Goal: Task Accomplishment & Management: Use online tool/utility

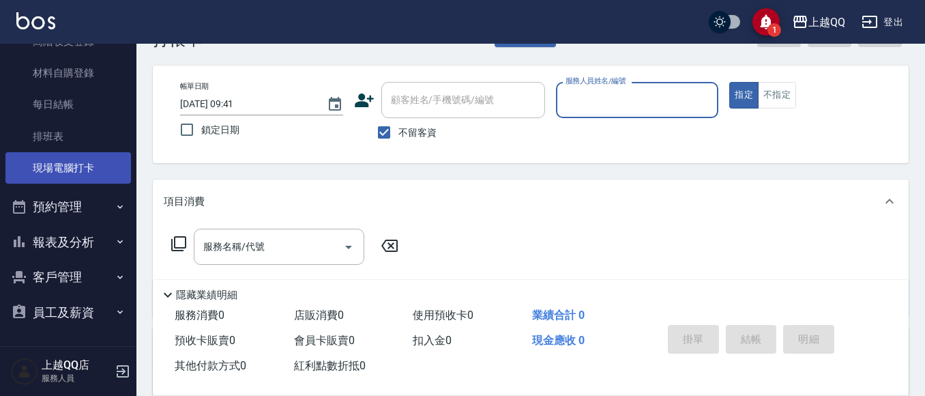
scroll to position [68, 0]
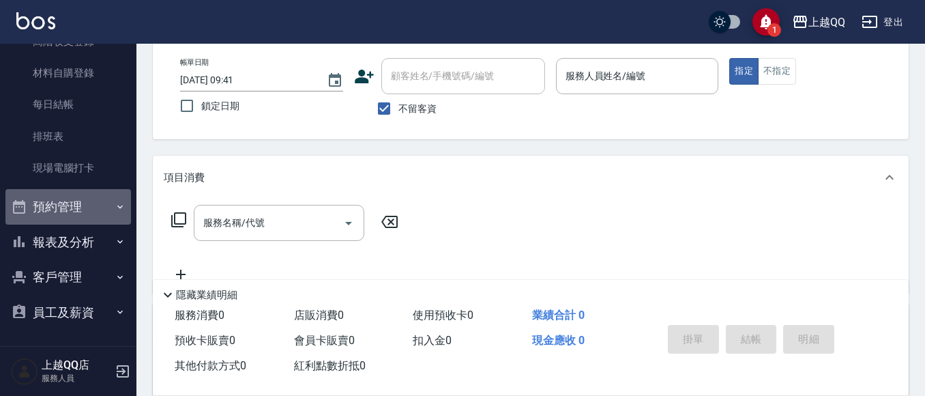
click at [105, 211] on button "預約管理" at bounding box center [68, 206] width 126 height 35
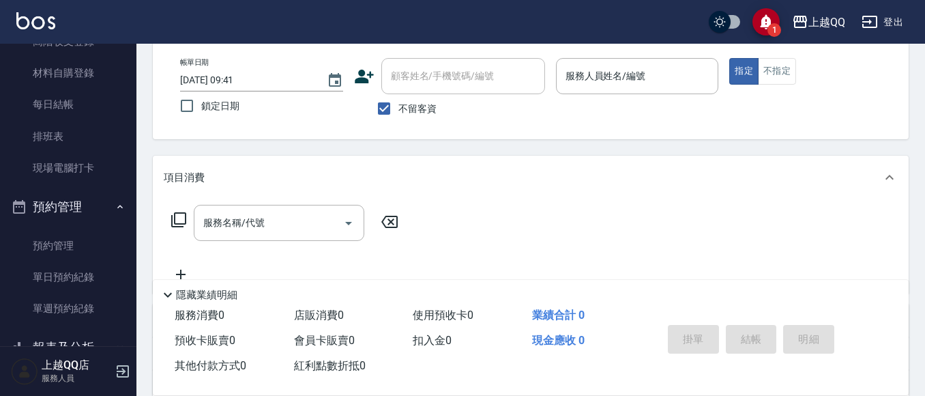
scroll to position [290, 0]
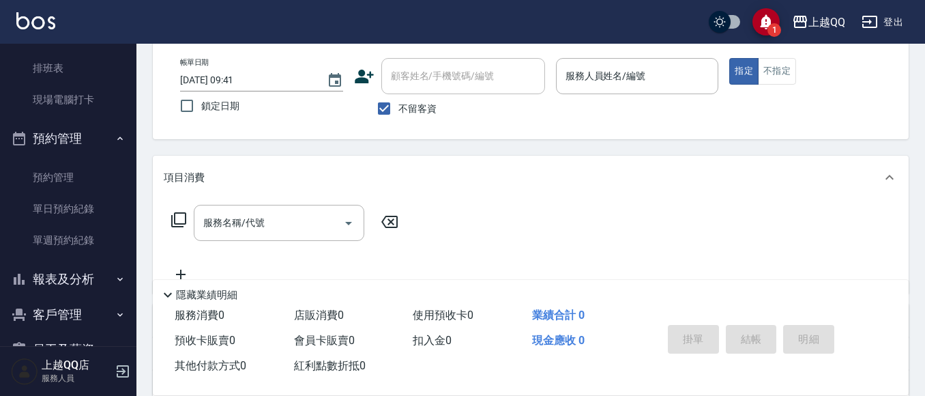
click at [94, 139] on button "預約管理" at bounding box center [68, 138] width 126 height 35
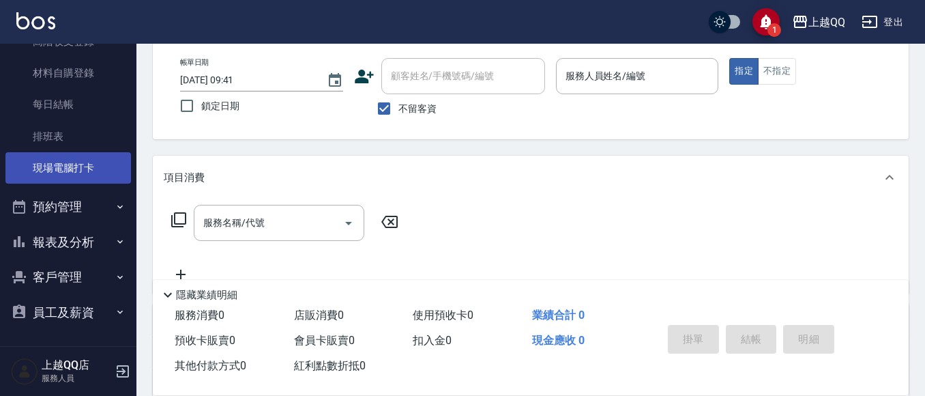
scroll to position [222, 0]
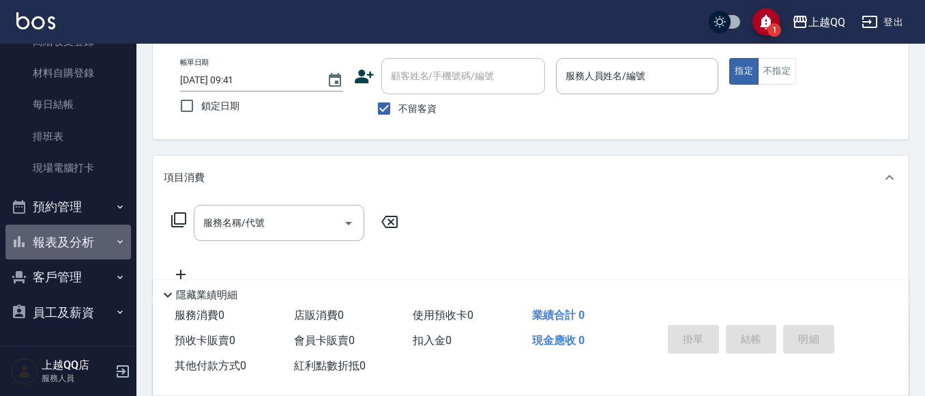
click at [91, 236] on button "報表及分析" at bounding box center [68, 242] width 126 height 35
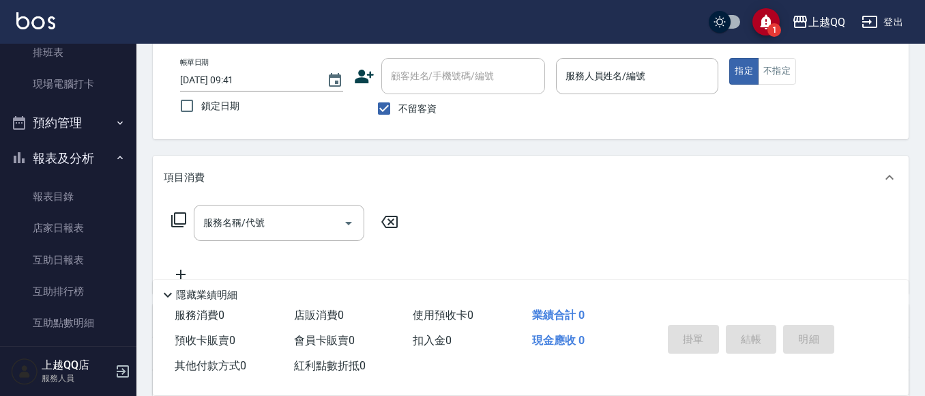
scroll to position [427, 0]
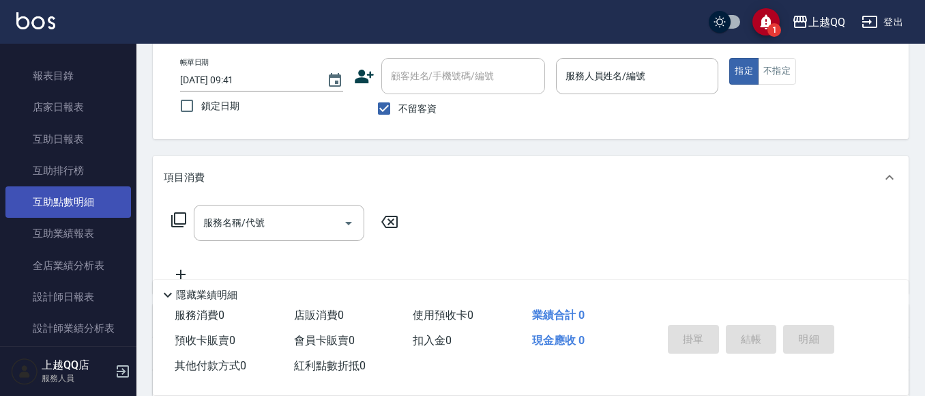
click at [85, 205] on link "互助點數明細" at bounding box center [68, 201] width 126 height 31
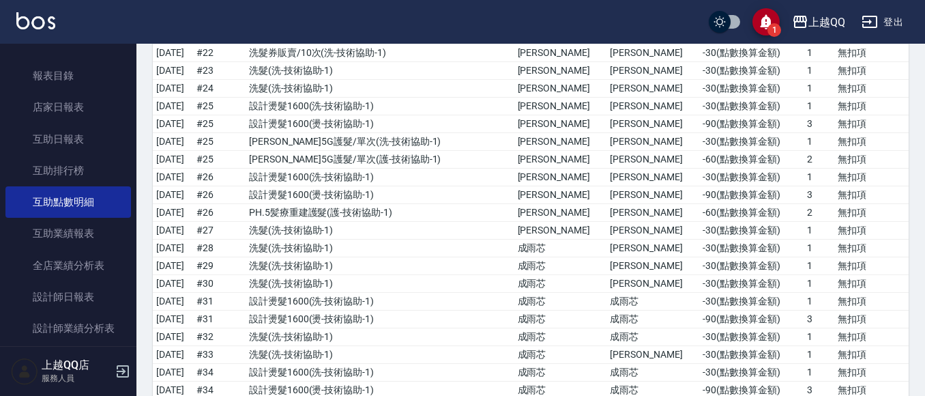
scroll to position [1092, 0]
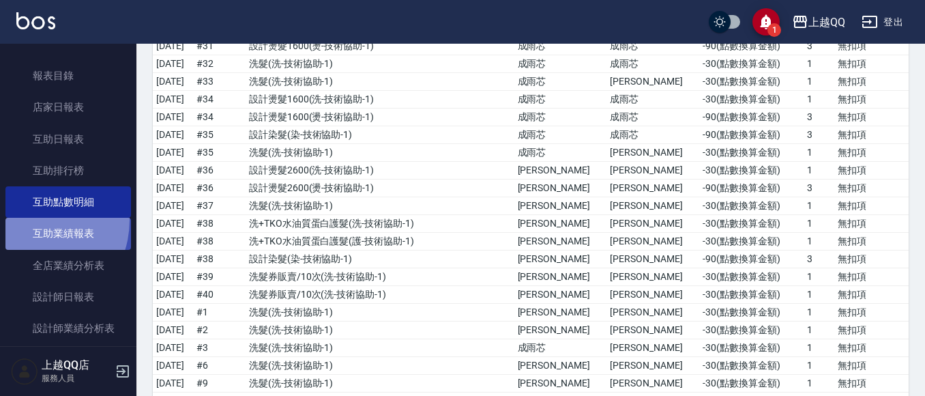
click at [29, 220] on link "互助業績報表" at bounding box center [68, 233] width 126 height 31
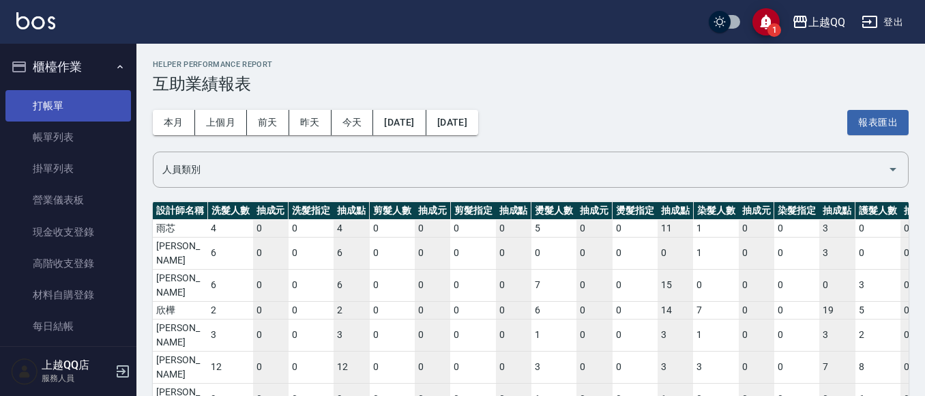
click at [98, 94] on link "打帳單" at bounding box center [68, 105] width 126 height 31
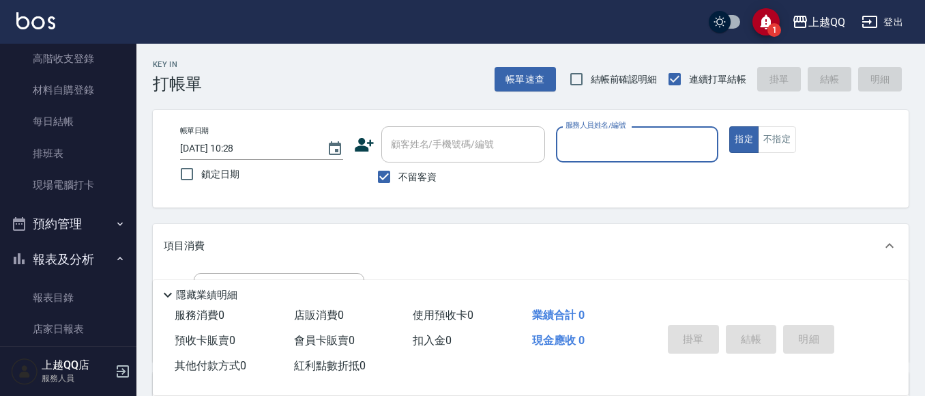
scroll to position [273, 0]
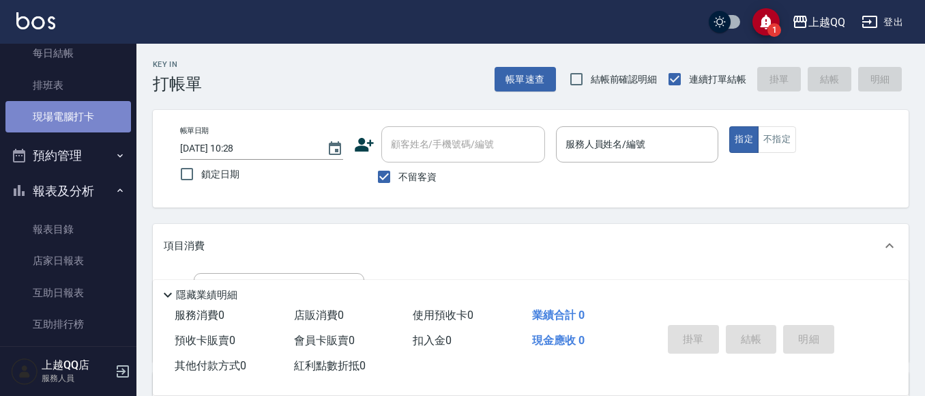
click at [74, 104] on link "現場電腦打卡" at bounding box center [68, 116] width 126 height 31
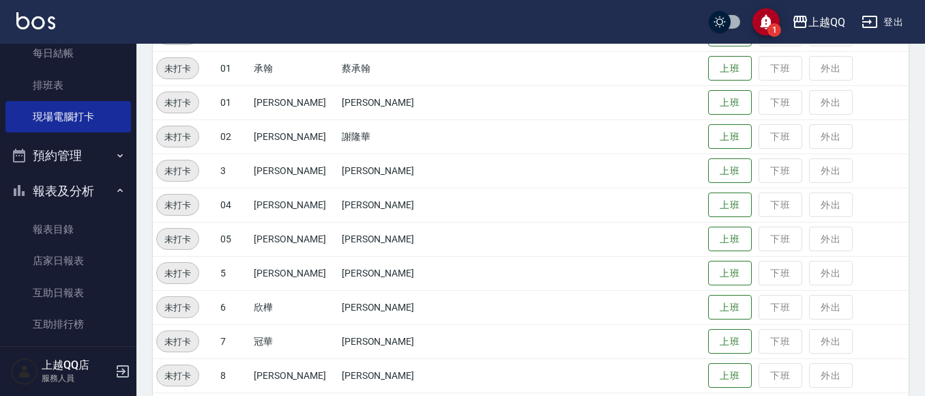
scroll to position [205, 0]
click at [717, 270] on button "上班" at bounding box center [730, 272] width 44 height 24
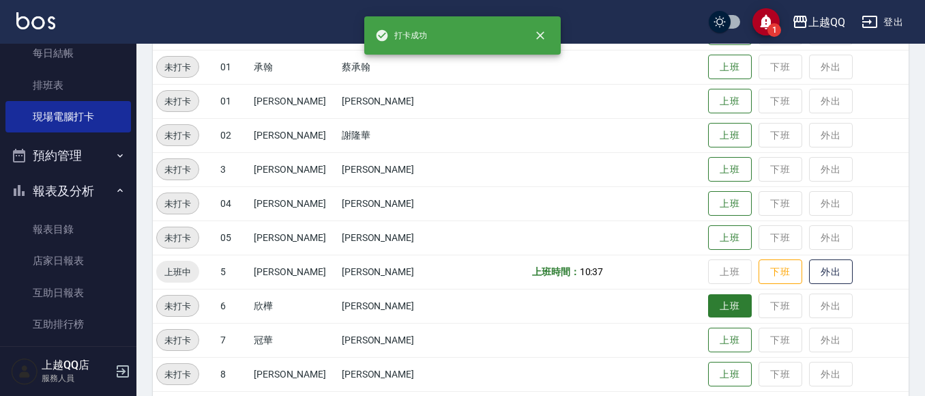
click at [712, 302] on button "上班" at bounding box center [730, 306] width 44 height 24
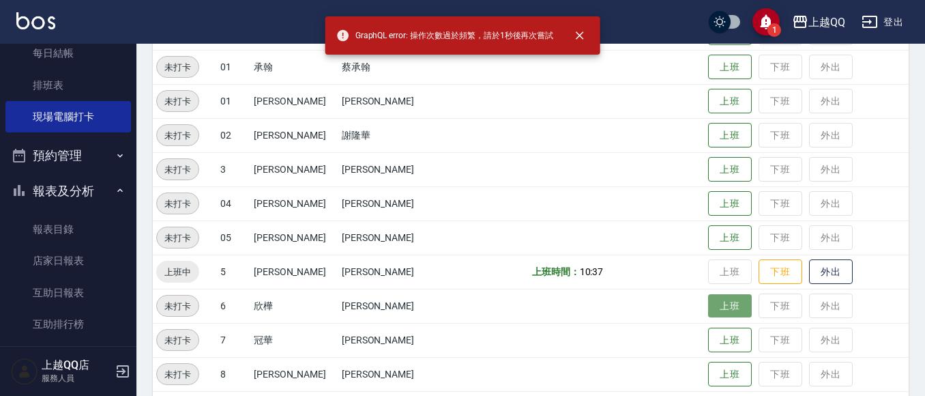
click at [715, 312] on button "上班" at bounding box center [730, 306] width 44 height 24
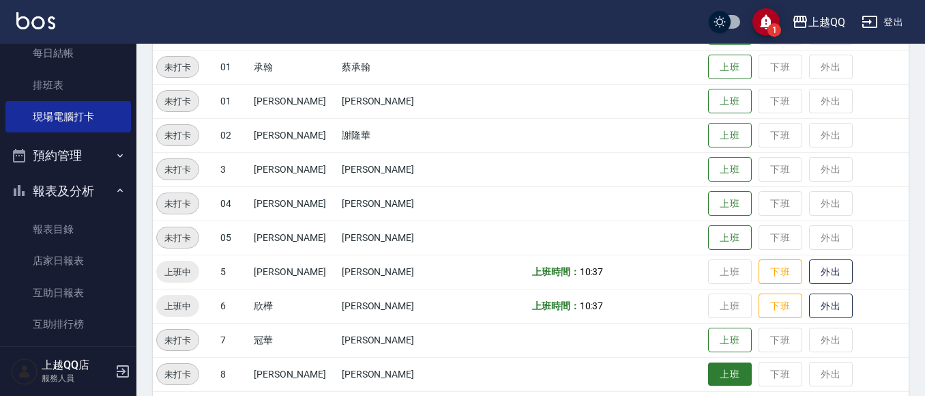
click at [713, 377] on button "上班" at bounding box center [730, 374] width 44 height 24
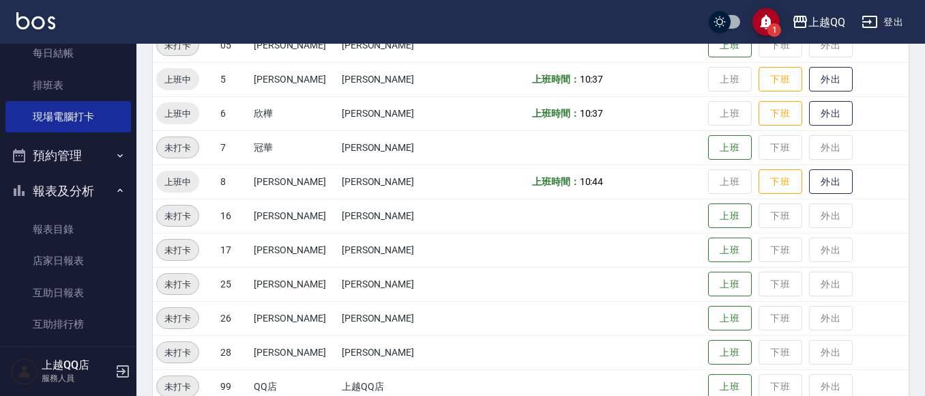
scroll to position [409, 0]
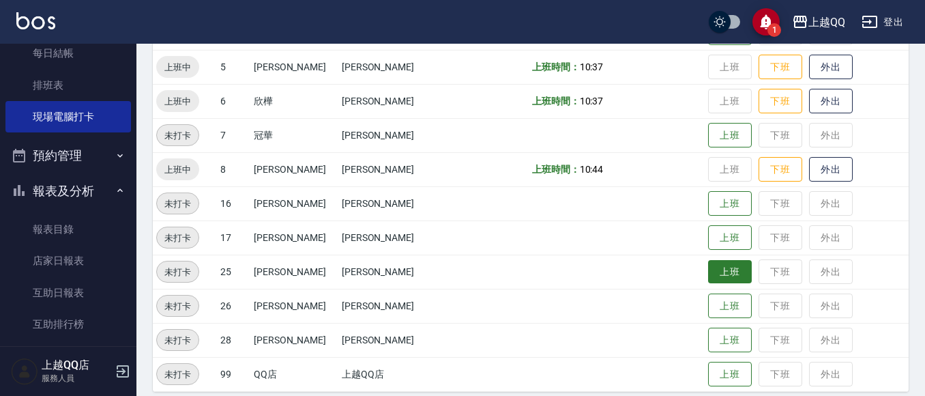
click at [708, 270] on button "上班" at bounding box center [730, 272] width 44 height 24
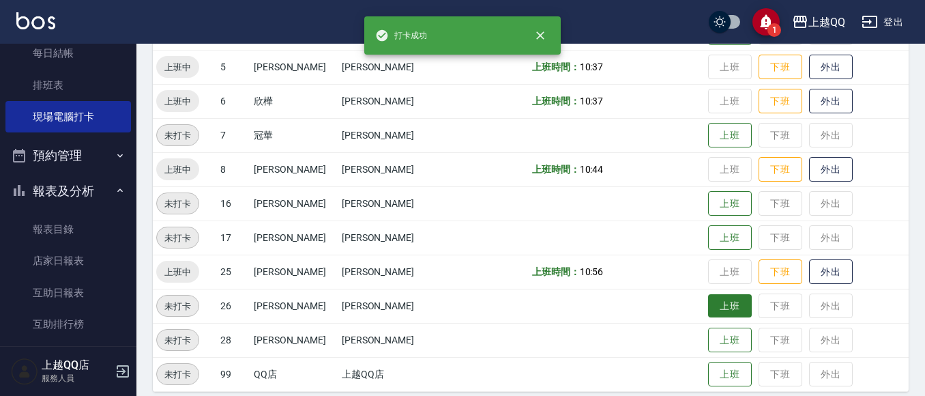
click at [722, 315] on button "上班" at bounding box center [730, 306] width 44 height 24
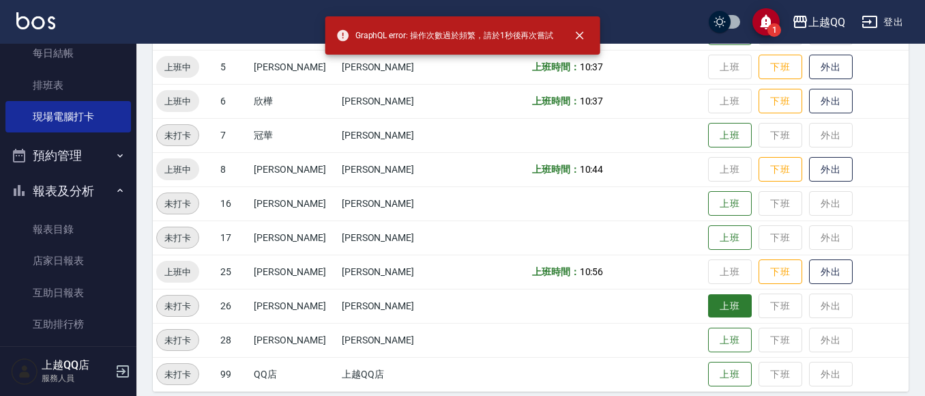
click at [715, 302] on button "上班" at bounding box center [730, 306] width 44 height 24
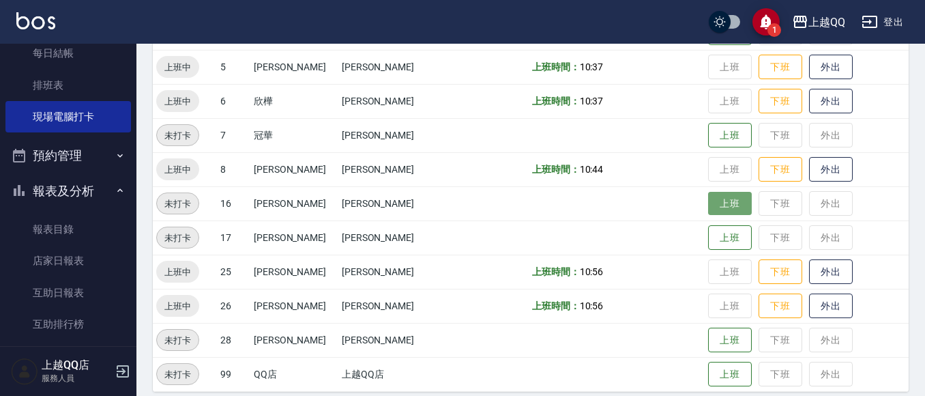
click at [708, 205] on button "上班" at bounding box center [730, 204] width 44 height 24
